Goal: Information Seeking & Learning: Learn about a topic

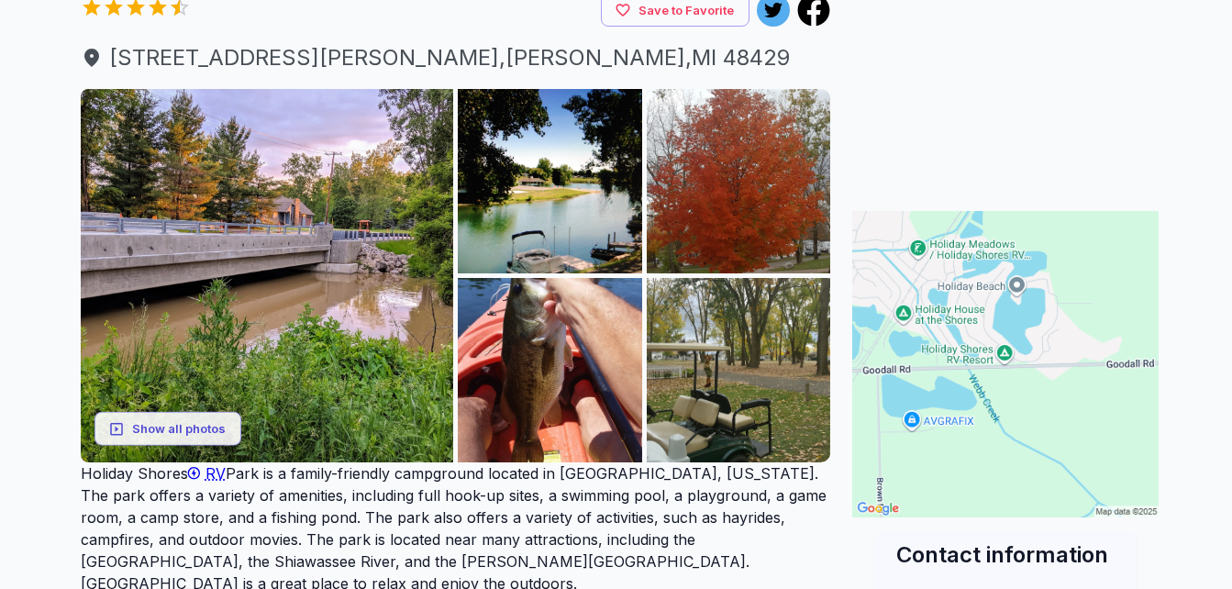
scroll to position [294, 0]
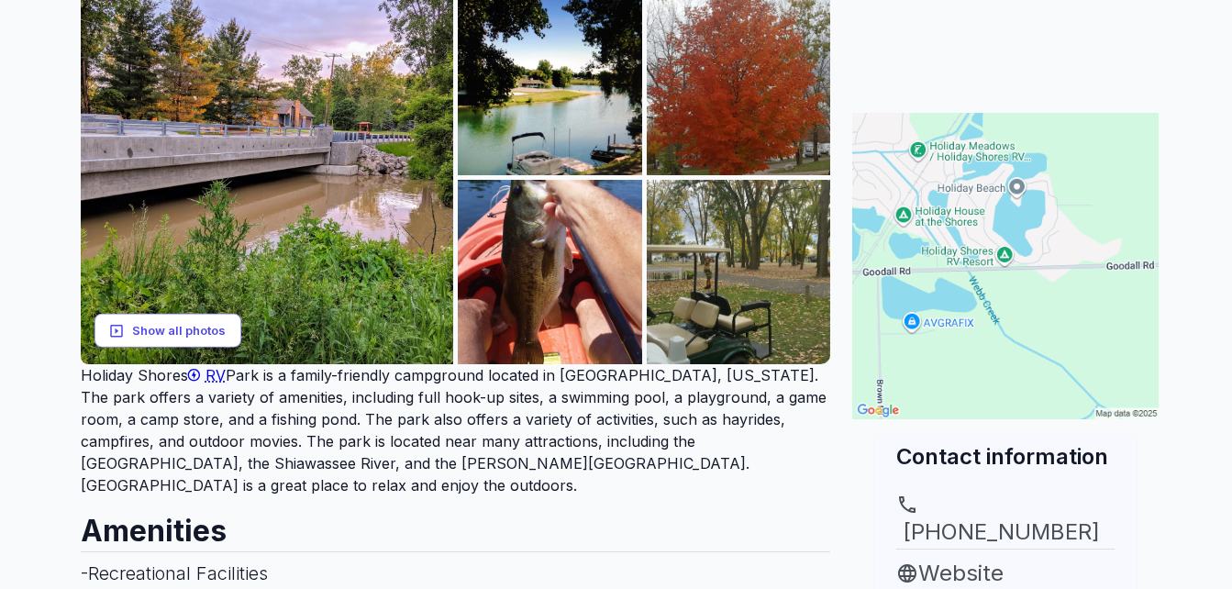
click at [200, 333] on button "Show all photos" at bounding box center [167, 331] width 147 height 34
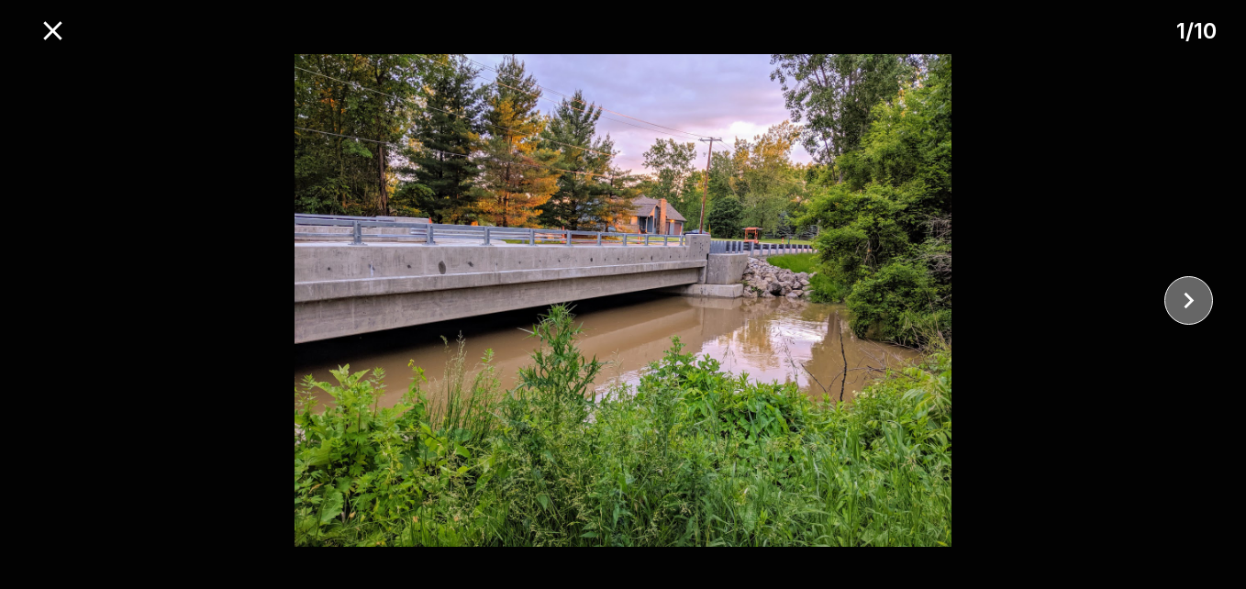
click at [1181, 296] on icon "close" at bounding box center [1188, 300] width 32 height 32
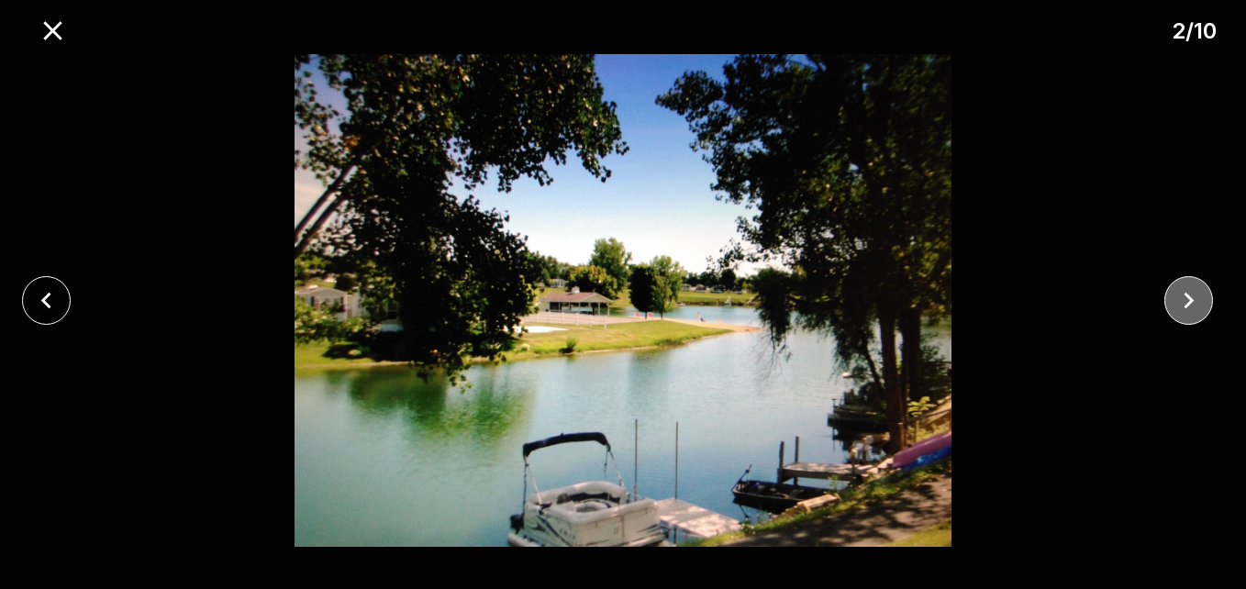
click at [1181, 296] on icon "close" at bounding box center [1188, 300] width 32 height 32
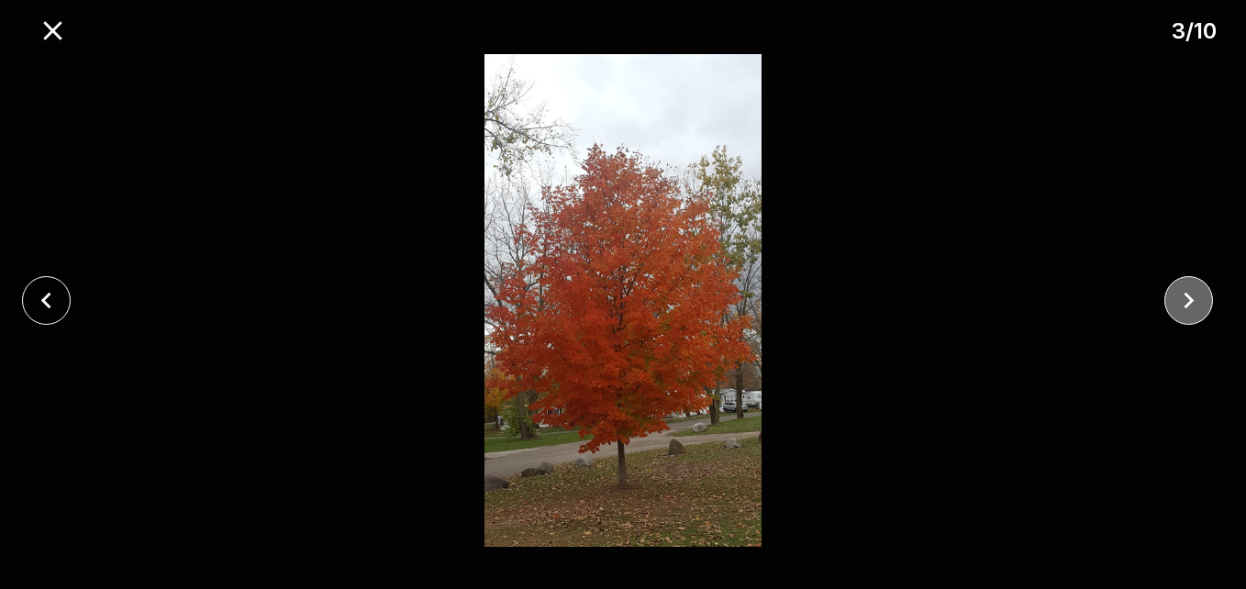
click at [1181, 296] on icon "close" at bounding box center [1188, 300] width 32 height 32
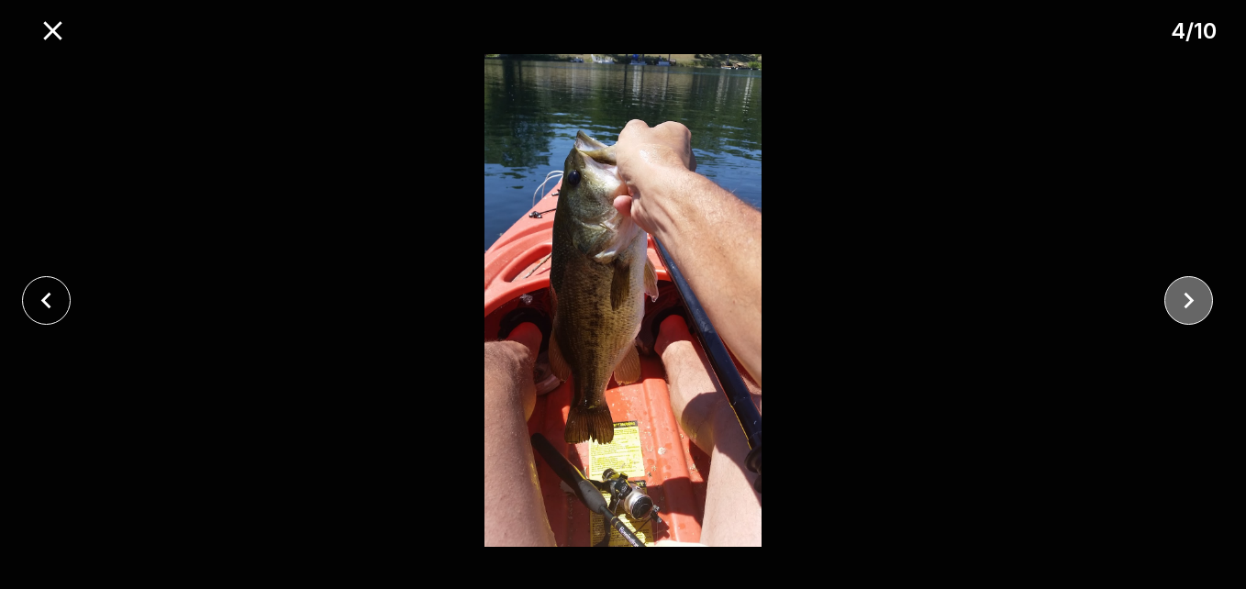
click at [1181, 296] on icon "close" at bounding box center [1188, 300] width 32 height 32
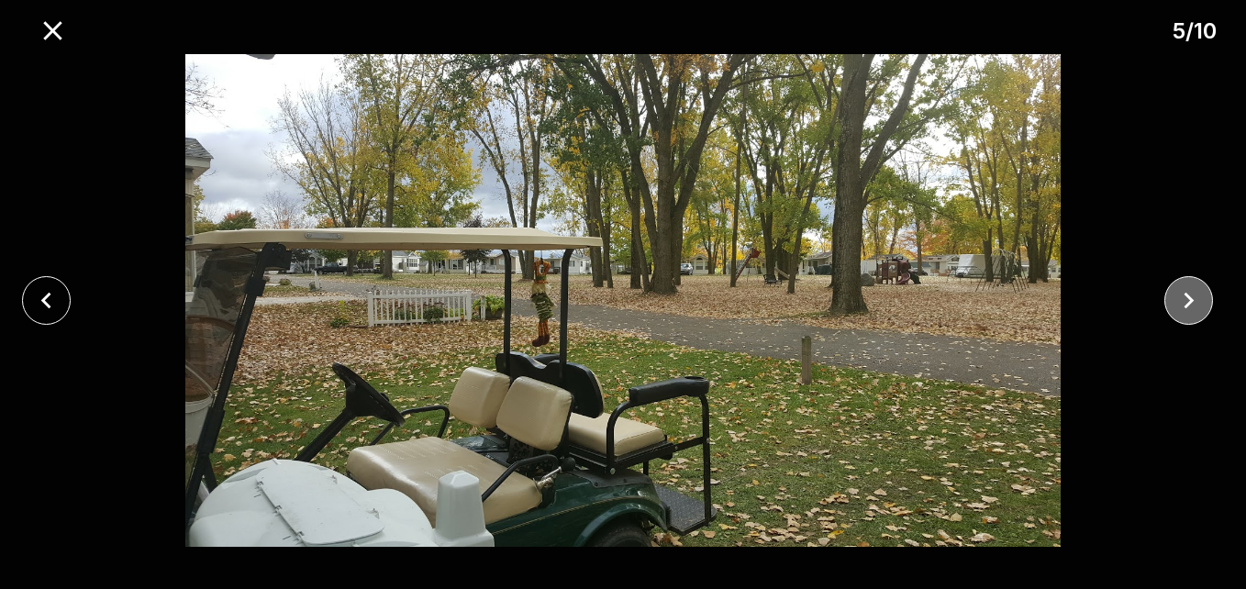
click at [1181, 296] on icon "close" at bounding box center [1188, 300] width 32 height 32
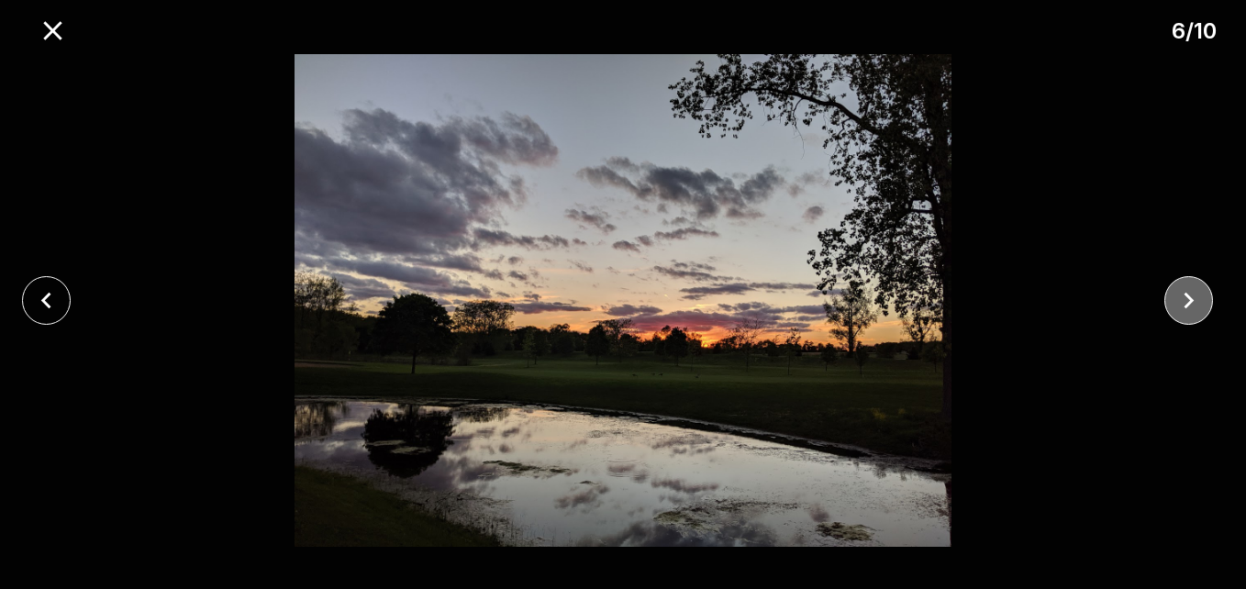
click at [1181, 296] on icon "close" at bounding box center [1188, 300] width 32 height 32
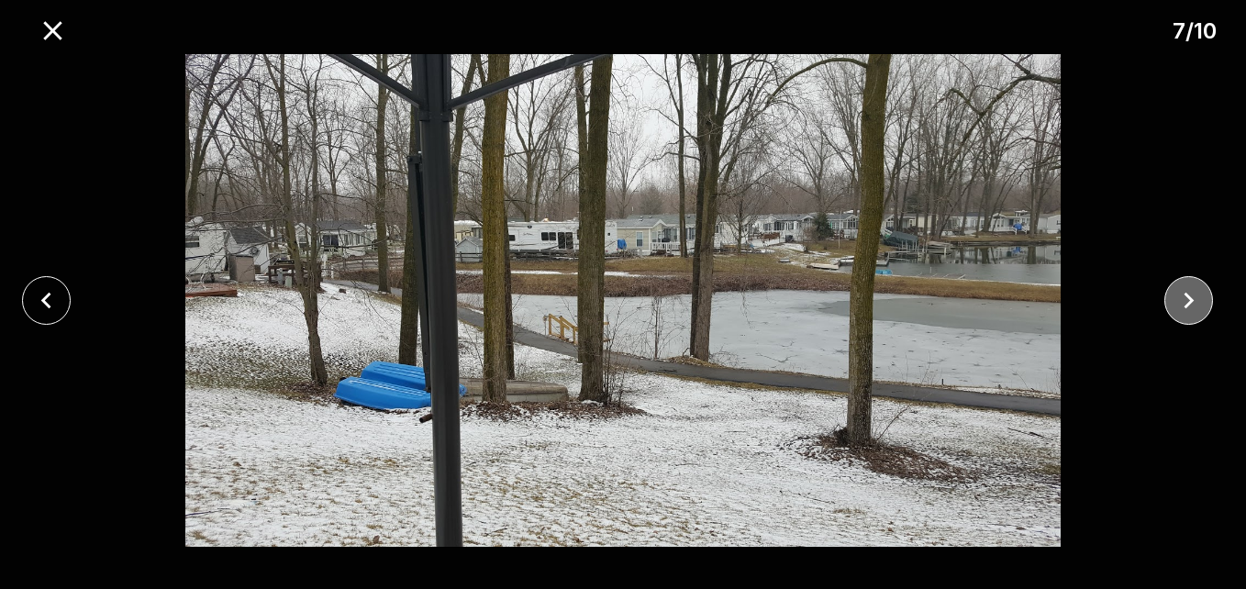
click at [1181, 296] on icon "close" at bounding box center [1188, 300] width 32 height 32
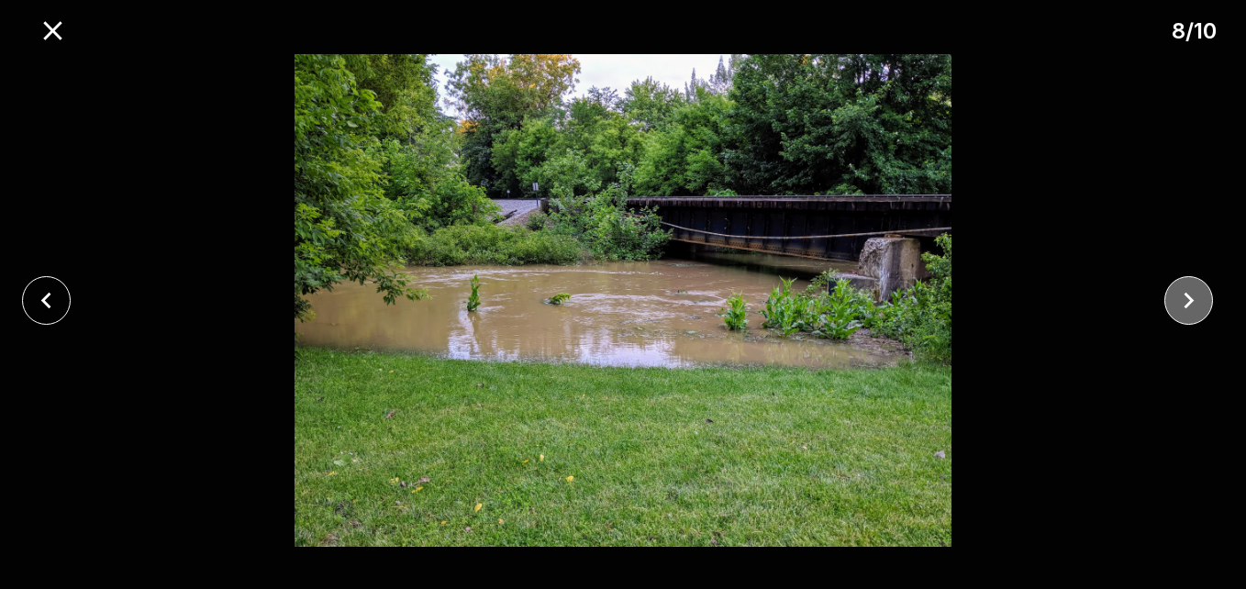
click at [1181, 296] on icon "close" at bounding box center [1188, 300] width 32 height 32
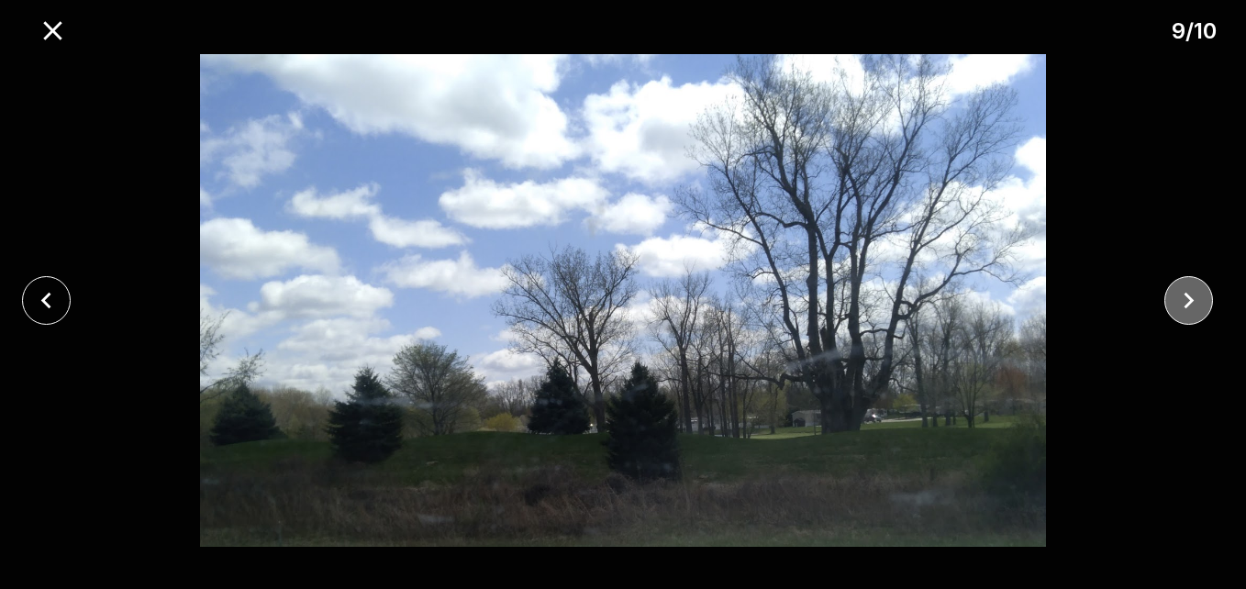
click at [1181, 296] on icon "close" at bounding box center [1188, 300] width 32 height 32
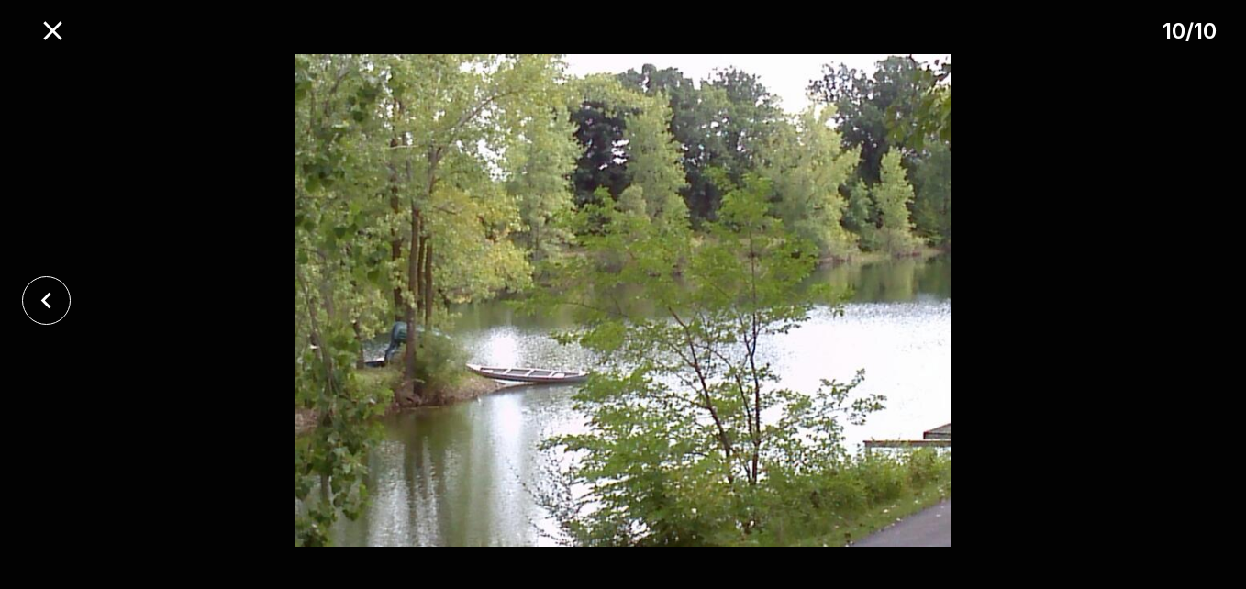
click at [1181, 296] on div at bounding box center [623, 300] width 1246 height 493
click at [50, 291] on icon "close" at bounding box center [46, 300] width 32 height 32
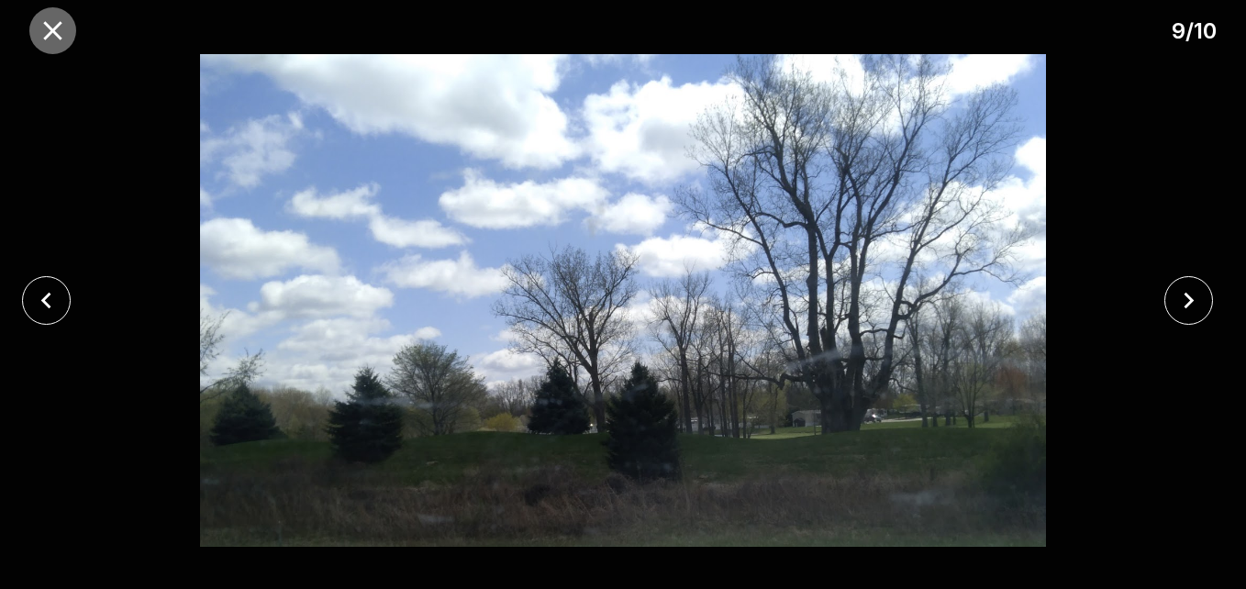
click at [53, 28] on icon "close" at bounding box center [53, 31] width 32 height 32
